Goal: Transaction & Acquisition: Purchase product/service

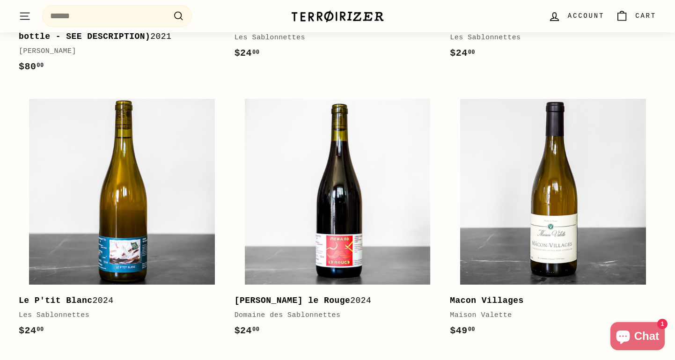
scroll to position [980, 0]
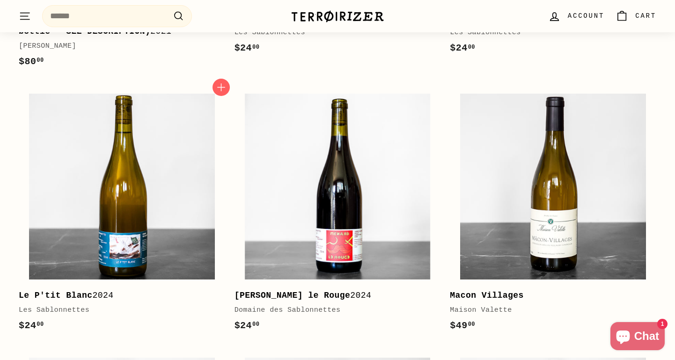
click at [102, 320] on div "$24 00 $24.00" at bounding box center [117, 325] width 197 height 15
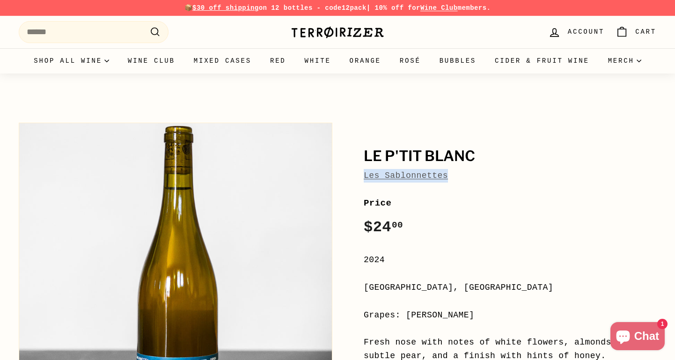
drag, startPoint x: 459, startPoint y: 175, endPoint x: 363, endPoint y: 175, distance: 95.4
click at [364, 175] on div "Les Sablonnettes" at bounding box center [510, 176] width 292 height 14
copy link "Les Sablonnettes"
click at [88, 26] on input "Search" at bounding box center [94, 32] width 150 height 22
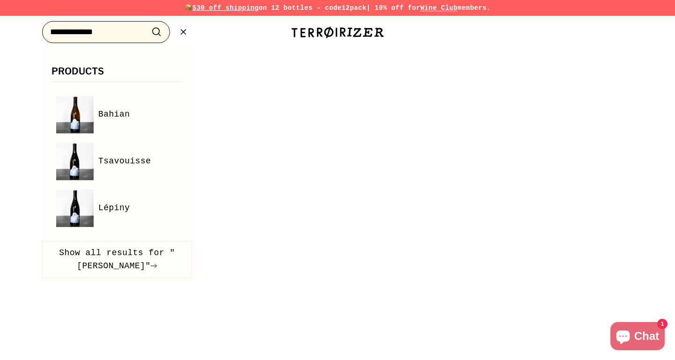
type input "**********"
click at [148, 25] on button ".cls-1{fill:none;stroke:#000;stroke-miterlimit:10;stroke-width:2px} Search" at bounding box center [156, 32] width 17 height 15
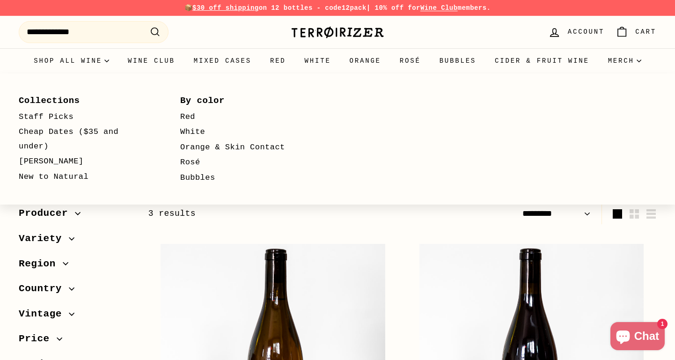
select select "*********"
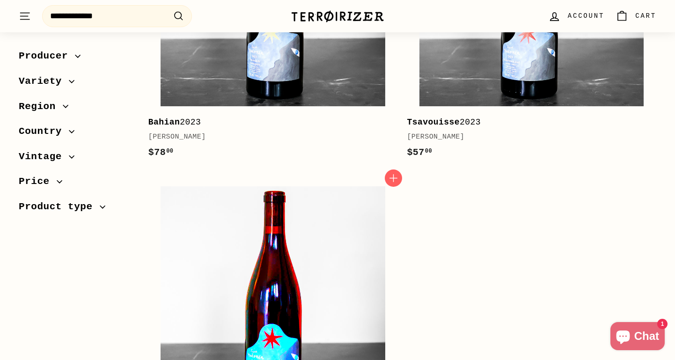
scroll to position [358, 0]
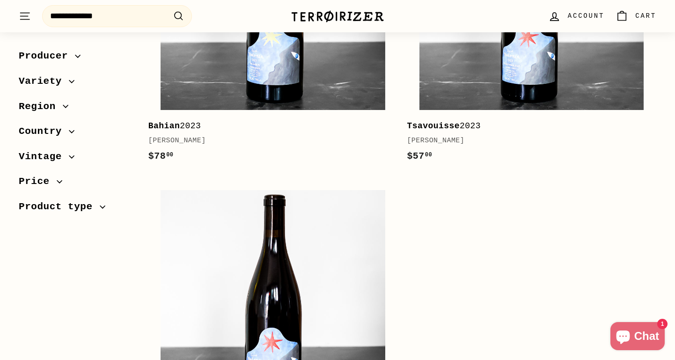
click at [286, 126] on div "Bahian 2023" at bounding box center [268, 126] width 240 height 14
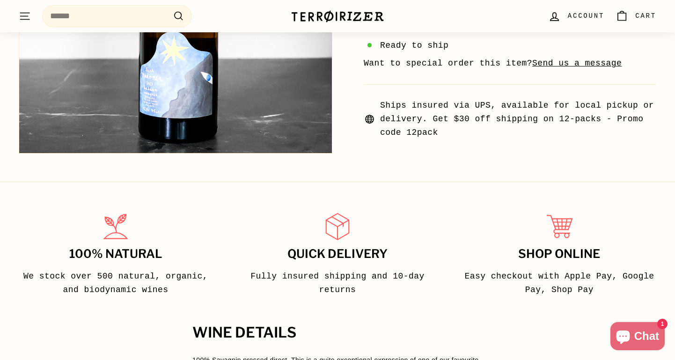
scroll to position [402, 0]
